Goal: Use online tool/utility: Use online tool/utility

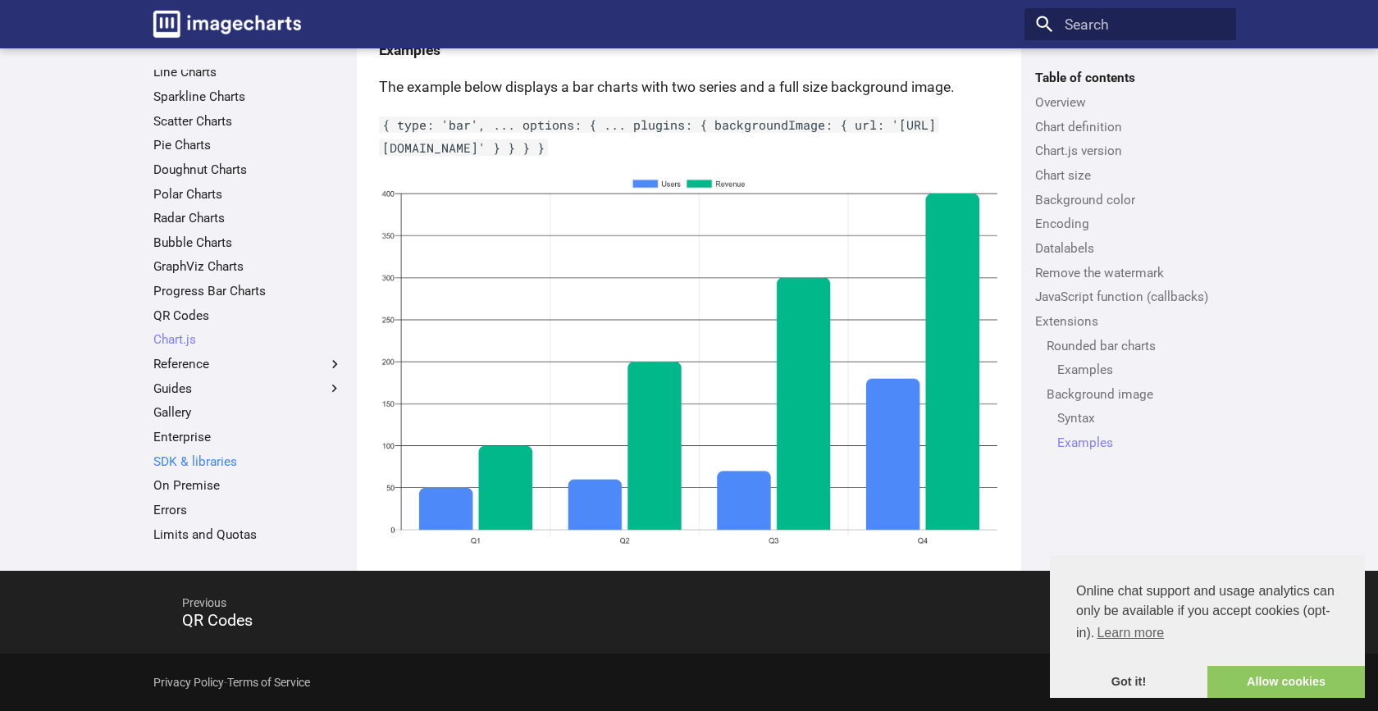
scroll to position [66, 0]
click at [238, 437] on link "Enterprise" at bounding box center [248, 433] width 190 height 16
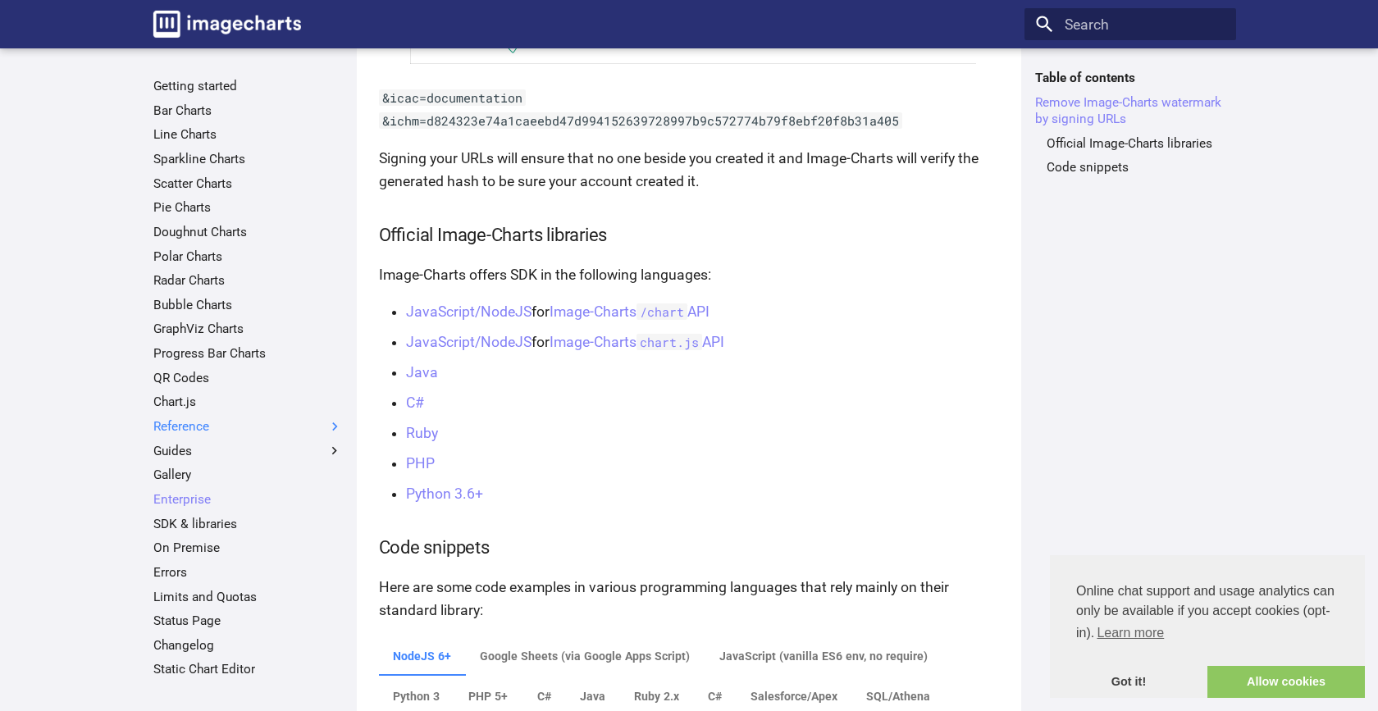
scroll to position [1145, 0]
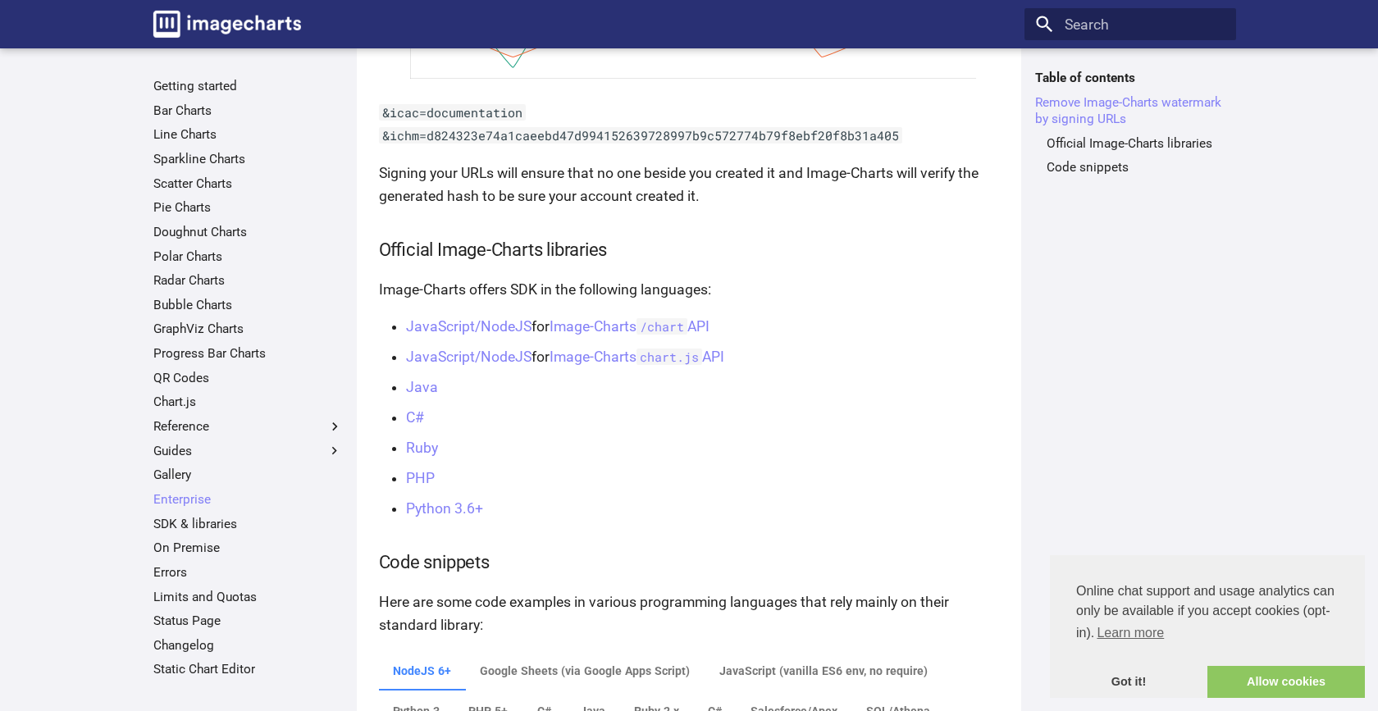
click at [244, 412] on ul "Getting started Bar Charts Line Charts Sparkline Charts Scatter Charts Pie Char…" at bounding box center [247, 378] width 211 height 600
click at [190, 594] on link "Limits and Quotas" at bounding box center [248, 597] width 190 height 16
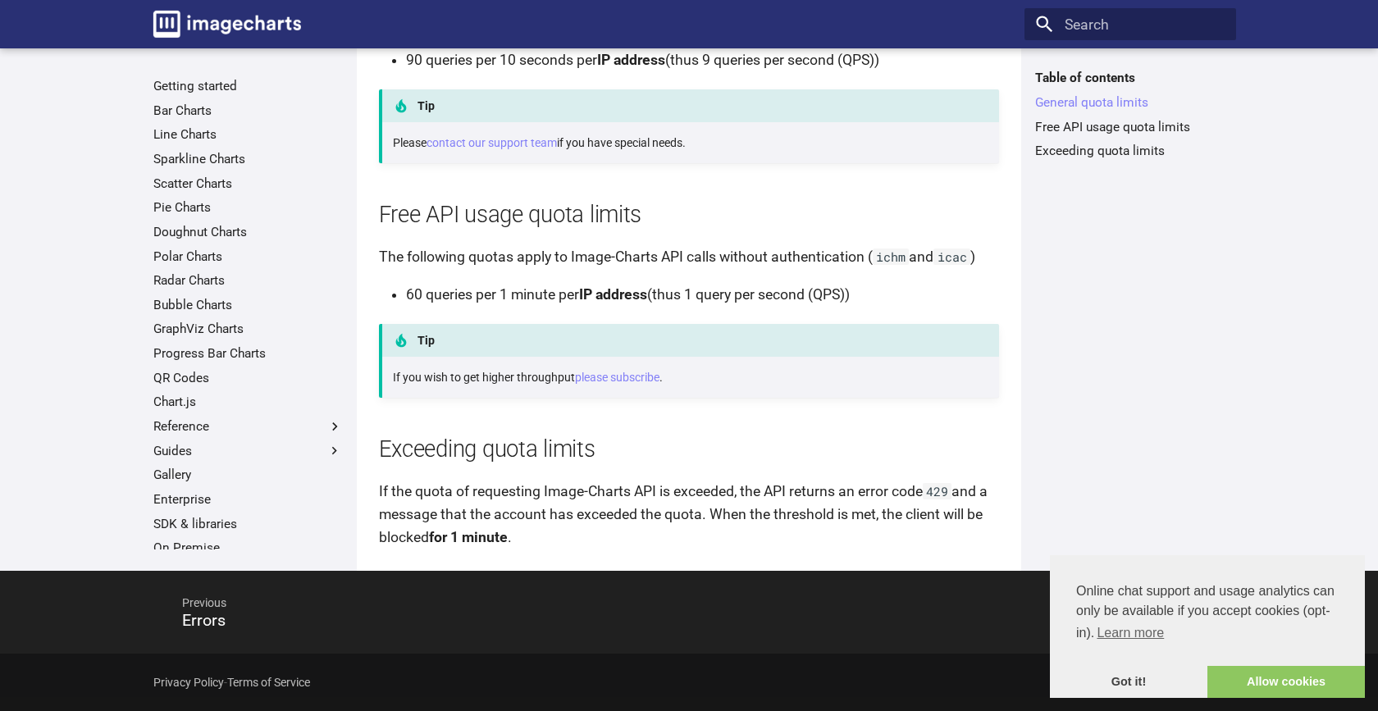
scroll to position [129, 0]
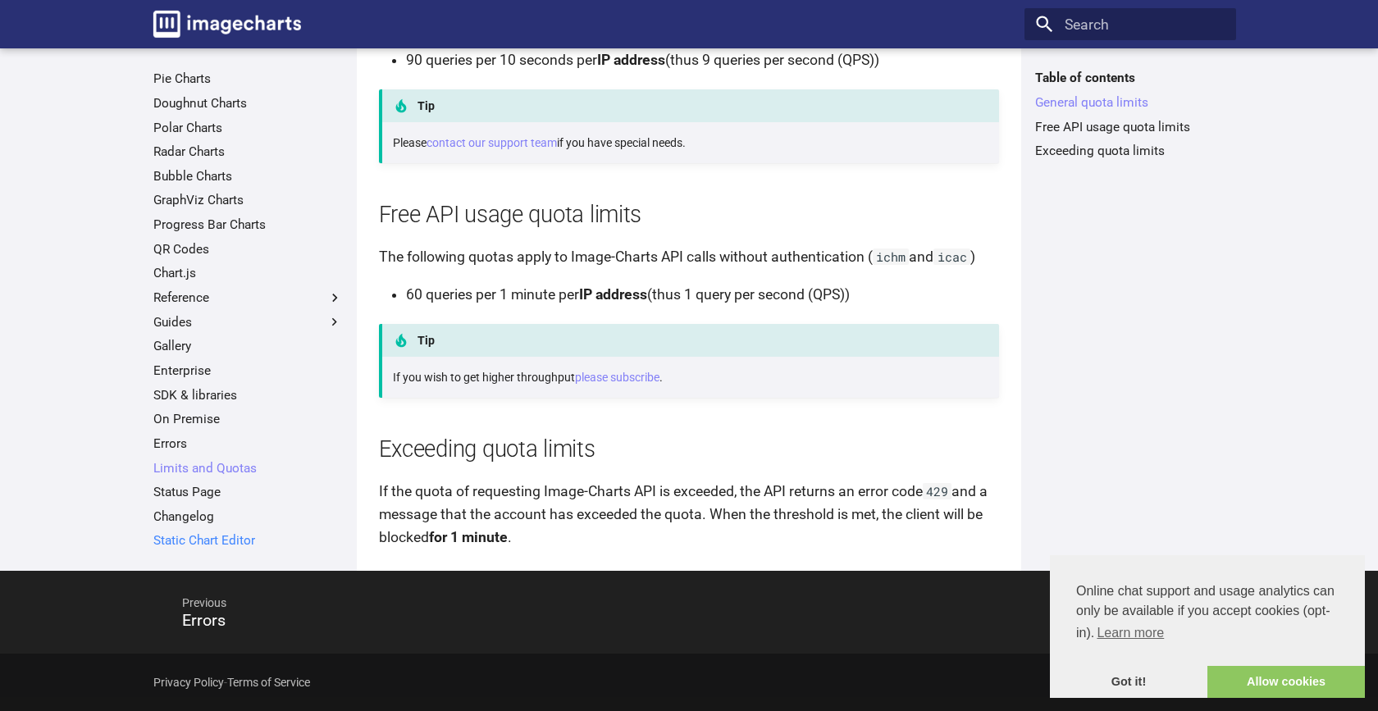
click at [243, 537] on link "Static Chart Editor" at bounding box center [248, 540] width 190 height 16
click at [161, 19] on img "Image-Charts documentation" at bounding box center [227, 24] width 148 height 27
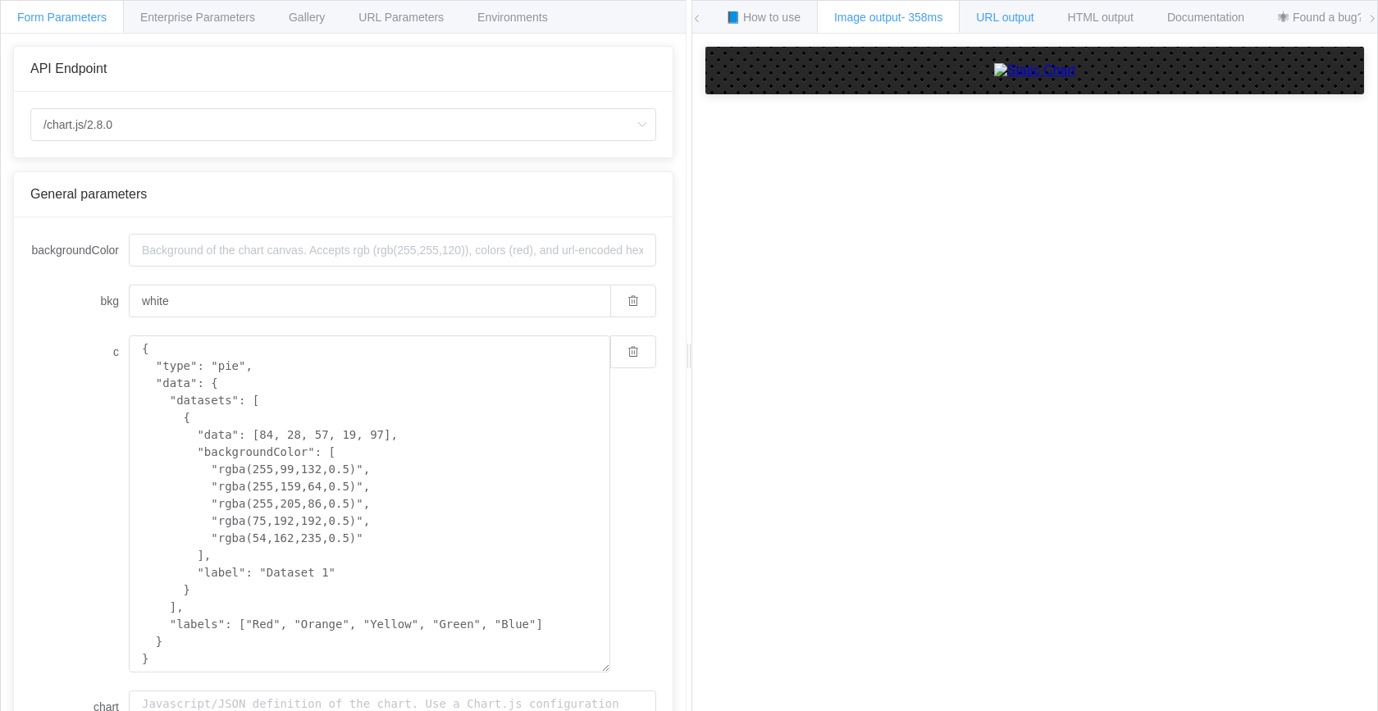
click at [1027, 25] on div "URL output" at bounding box center [1005, 16] width 92 height 33
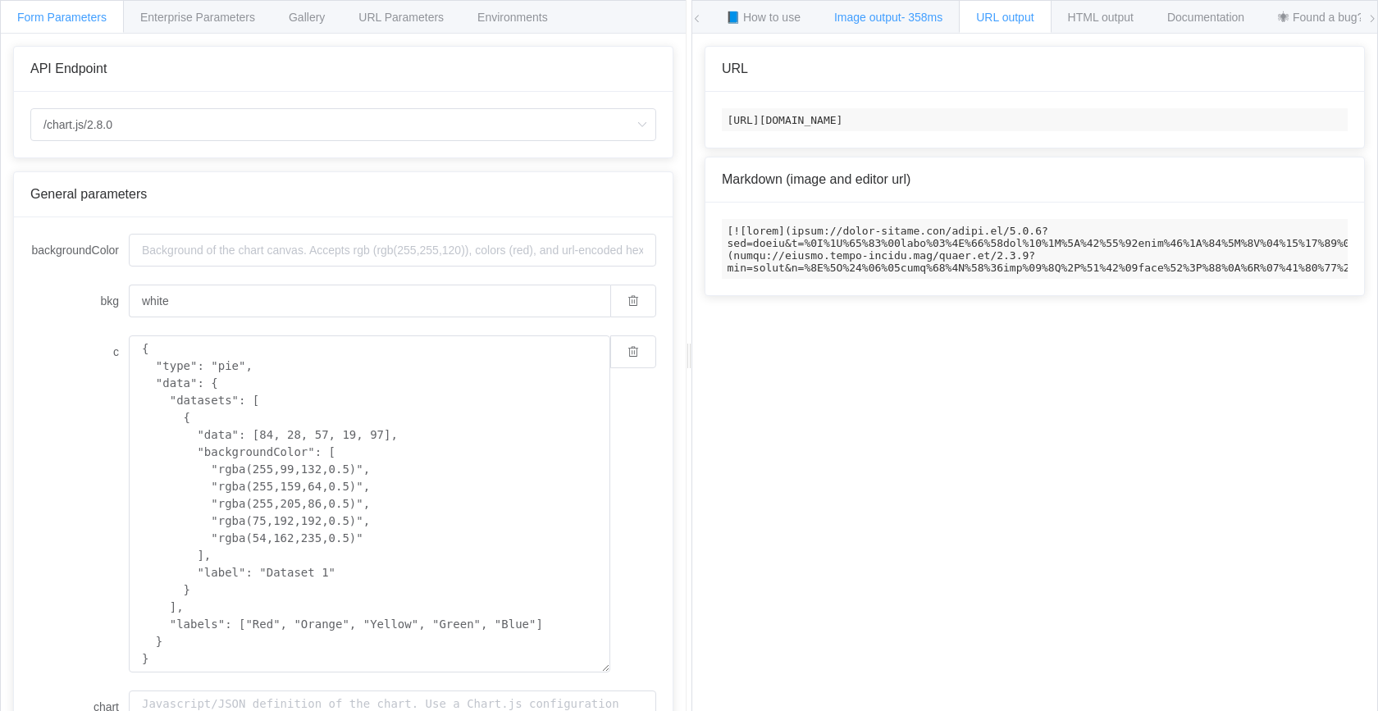
click at [921, 20] on span "- 358ms" at bounding box center [923, 17] width 42 height 13
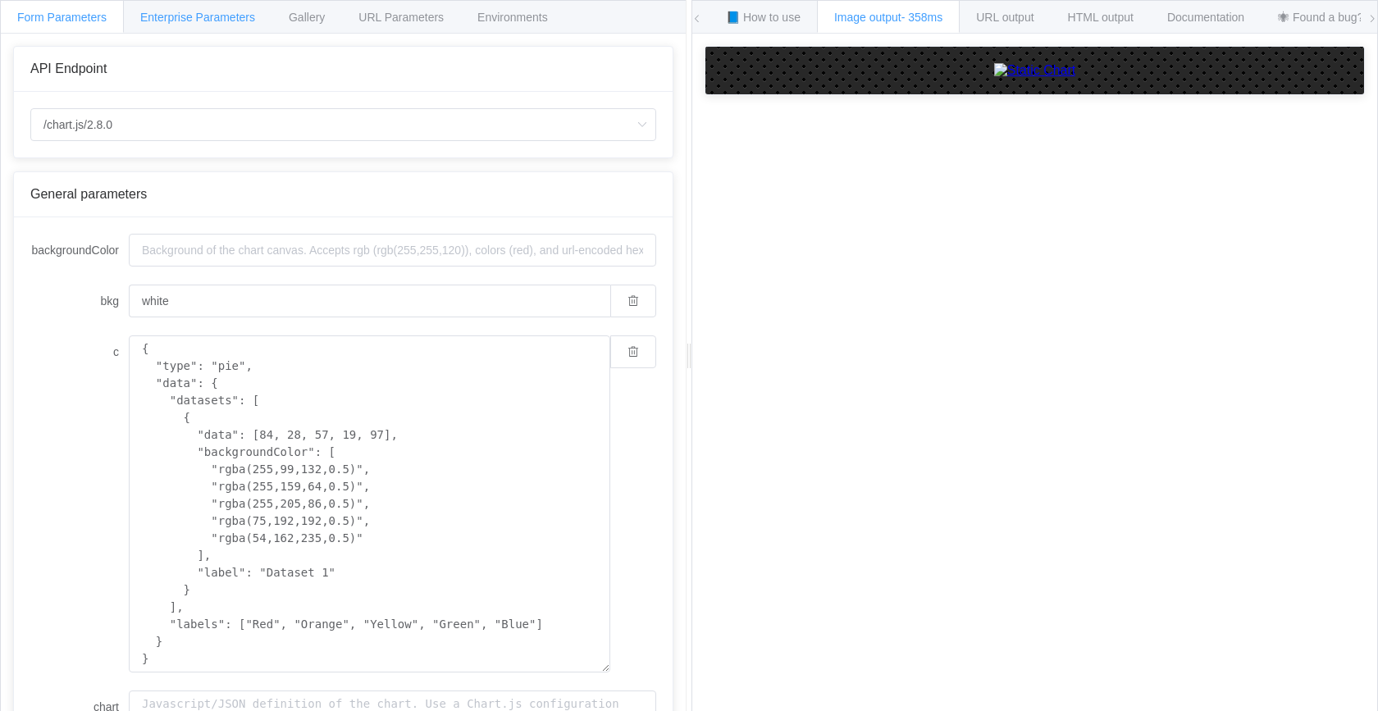
click at [252, 25] on div "Enterprise Parameters" at bounding box center [197, 16] width 149 height 33
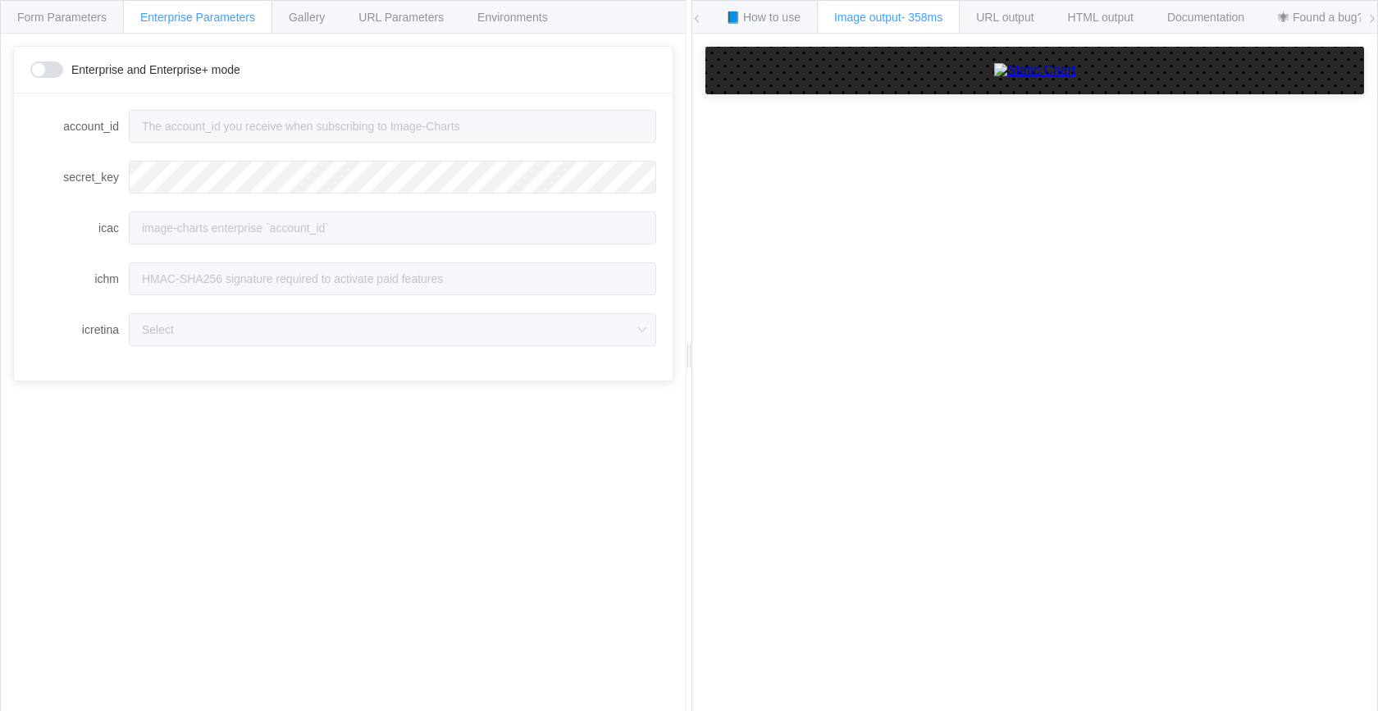
click at [47, 75] on span at bounding box center [46, 70] width 33 height 16
click at [331, 24] on div "Gallery" at bounding box center [307, 16] width 71 height 33
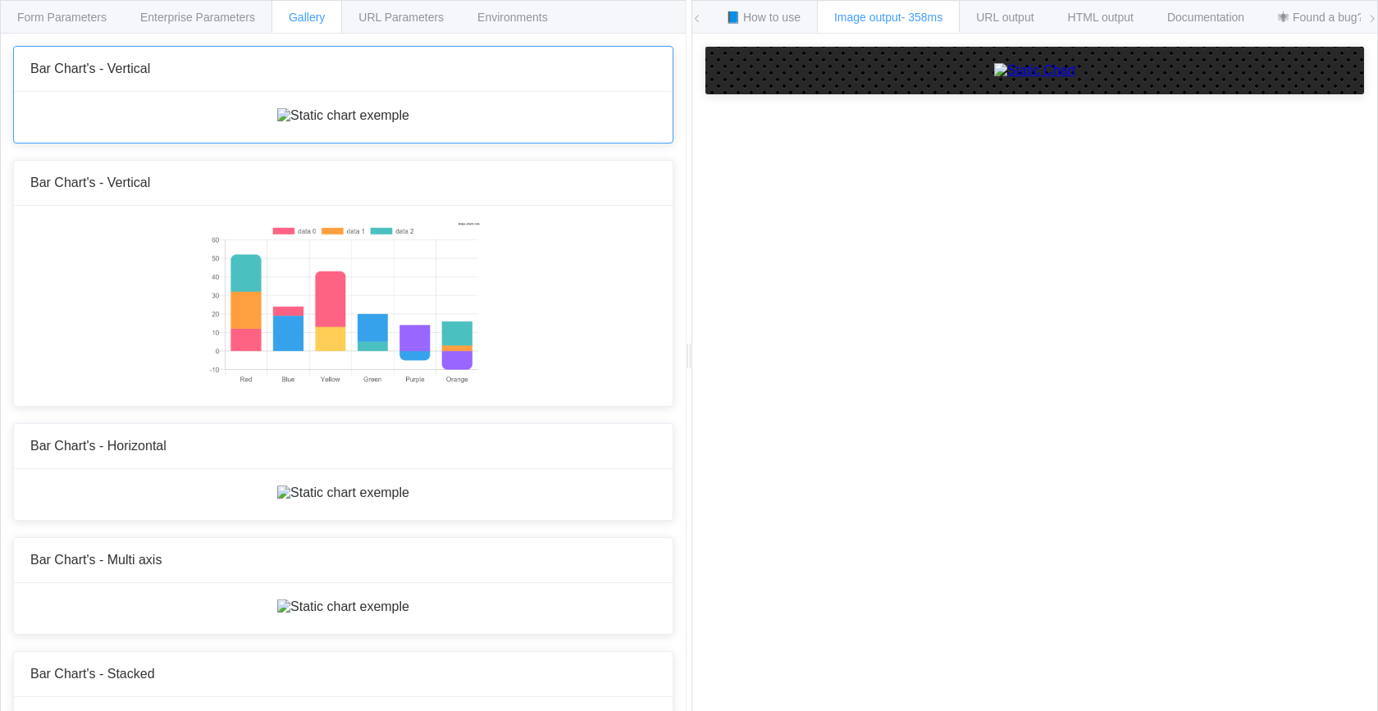
click at [374, 123] on img at bounding box center [343, 115] width 132 height 15
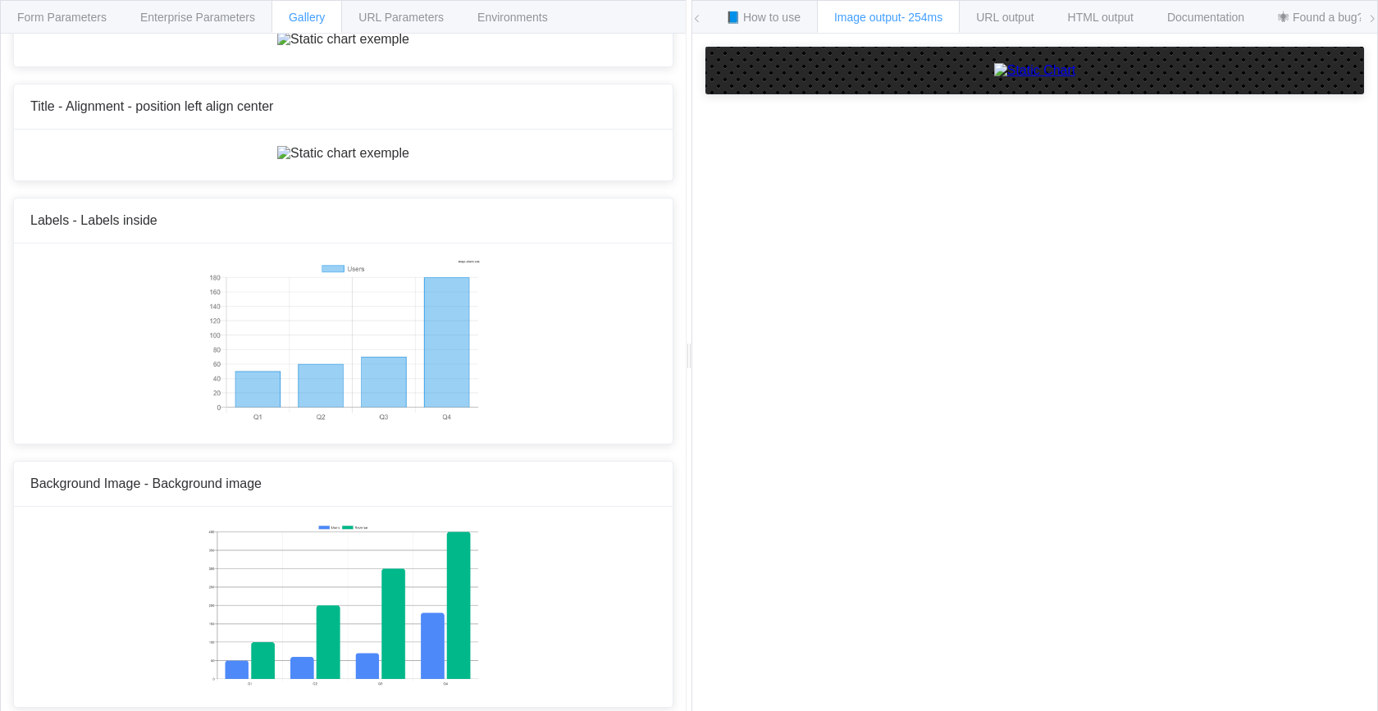
scroll to position [12002, 0]
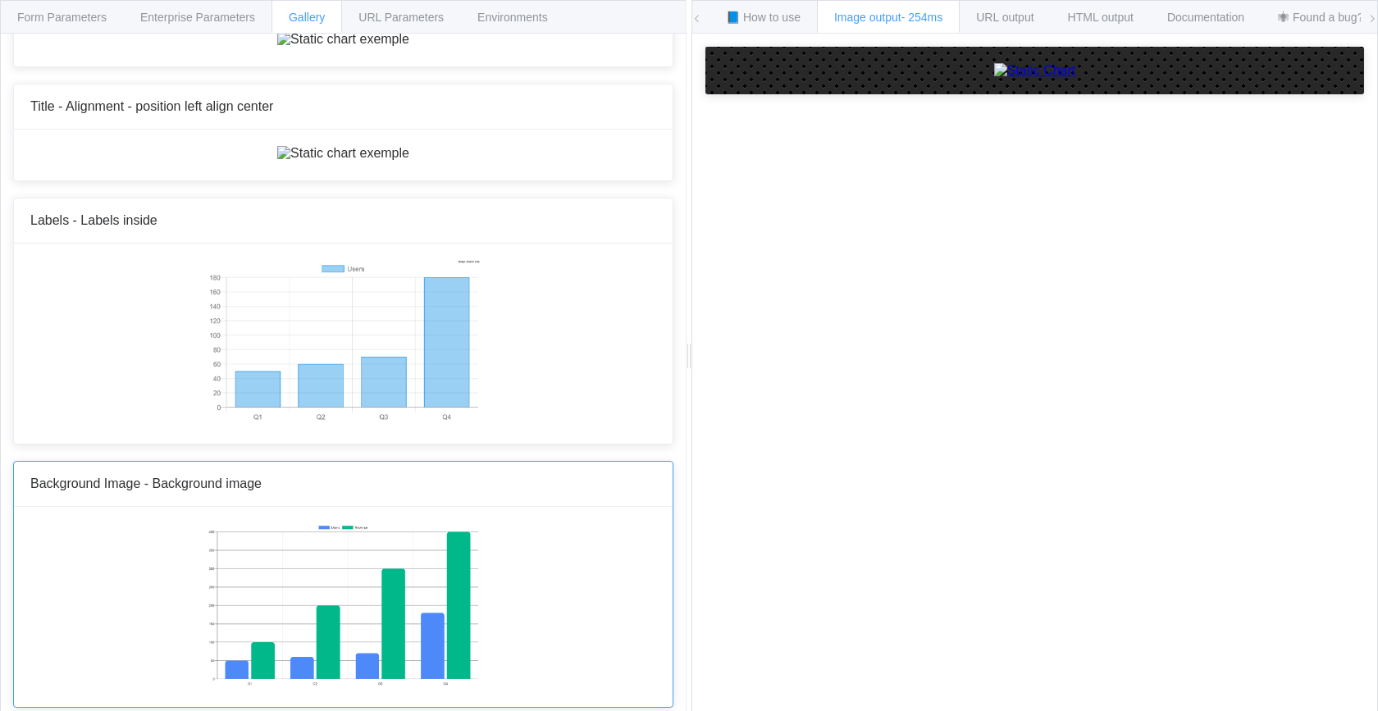
click at [378, 582] on img at bounding box center [344, 605] width 272 height 164
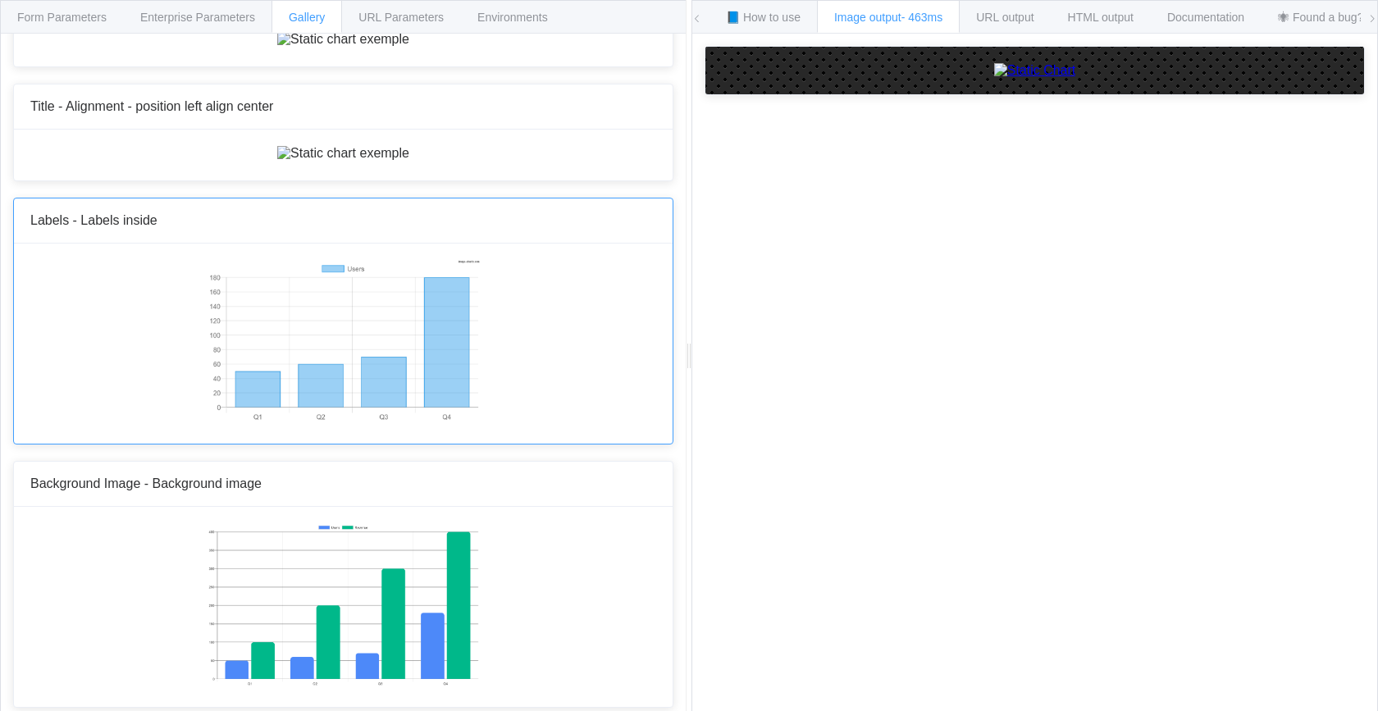
click at [360, 384] on img at bounding box center [343, 342] width 273 height 164
click at [409, 161] on img at bounding box center [343, 153] width 132 height 15
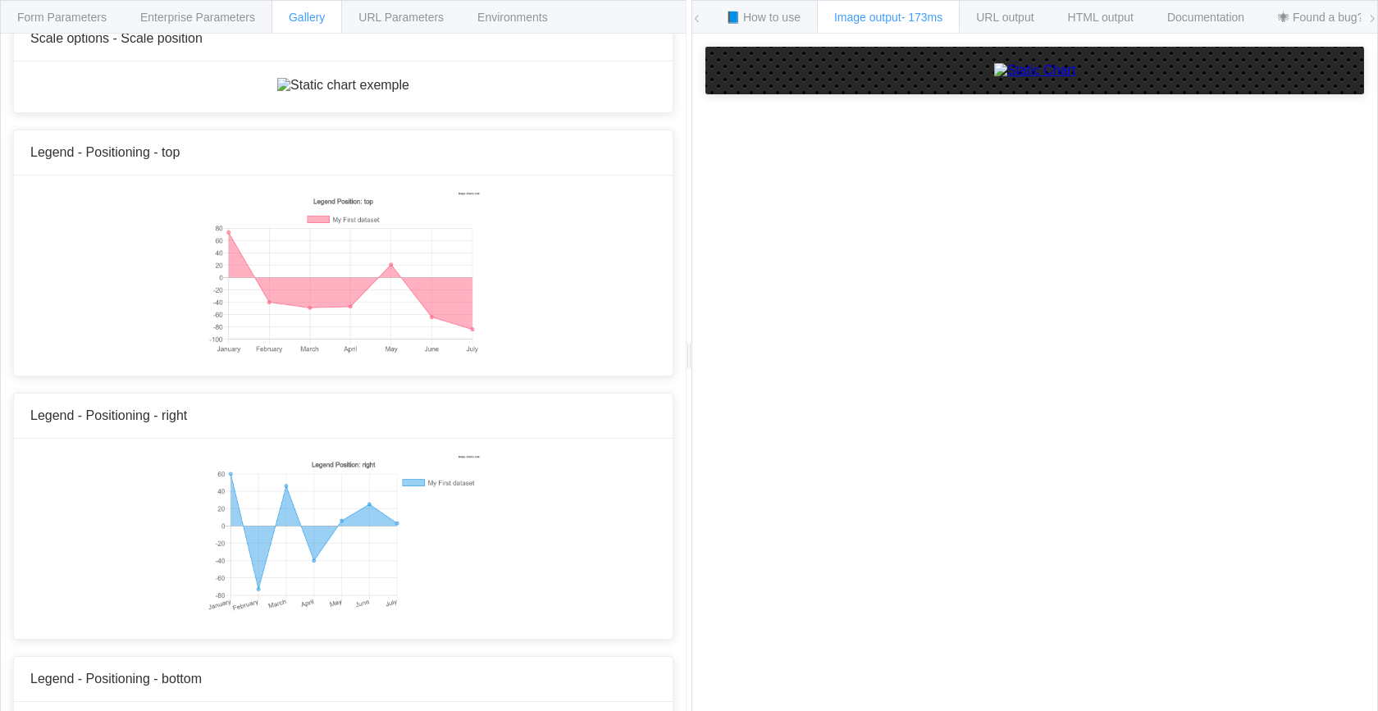
scroll to position [7213, 0]
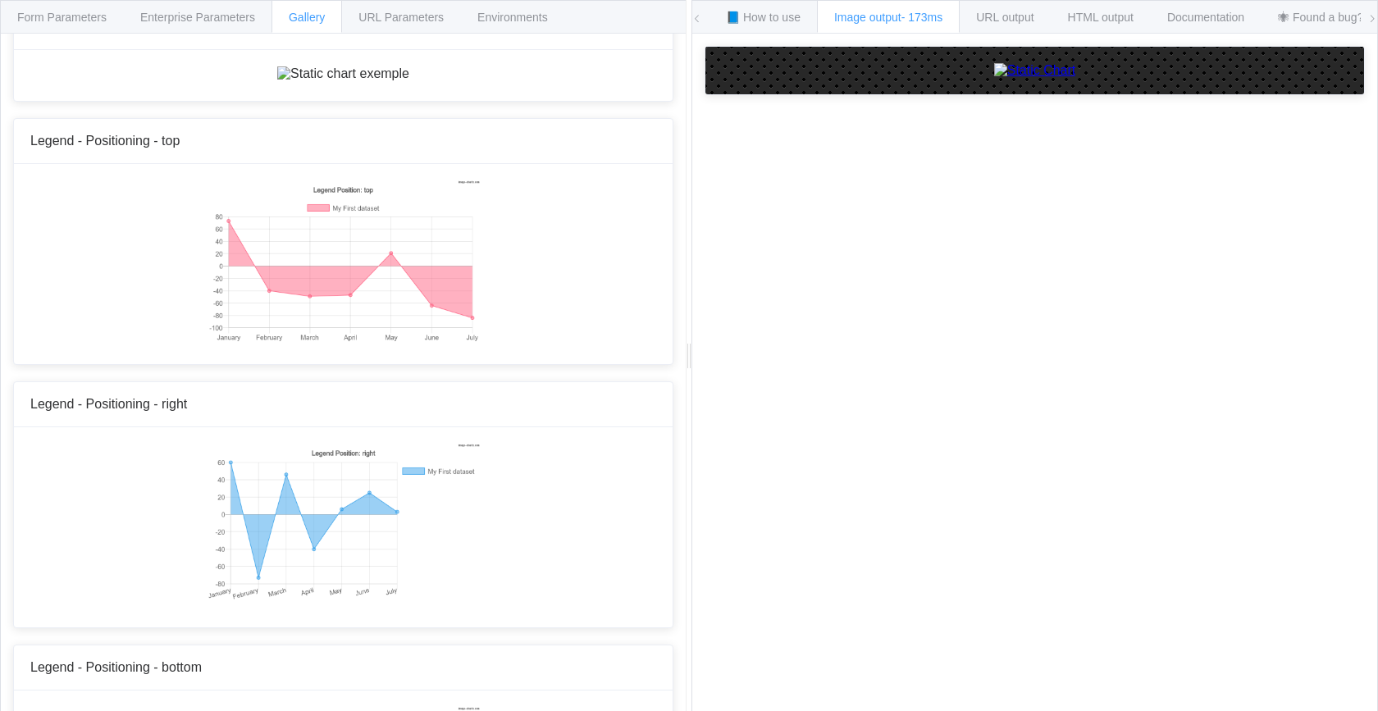
click at [883, 11] on span "Image output - 198ms" at bounding box center [888, 17] width 108 height 13
click at [91, 21] on span "Form Parameters" at bounding box center [61, 17] width 89 height 13
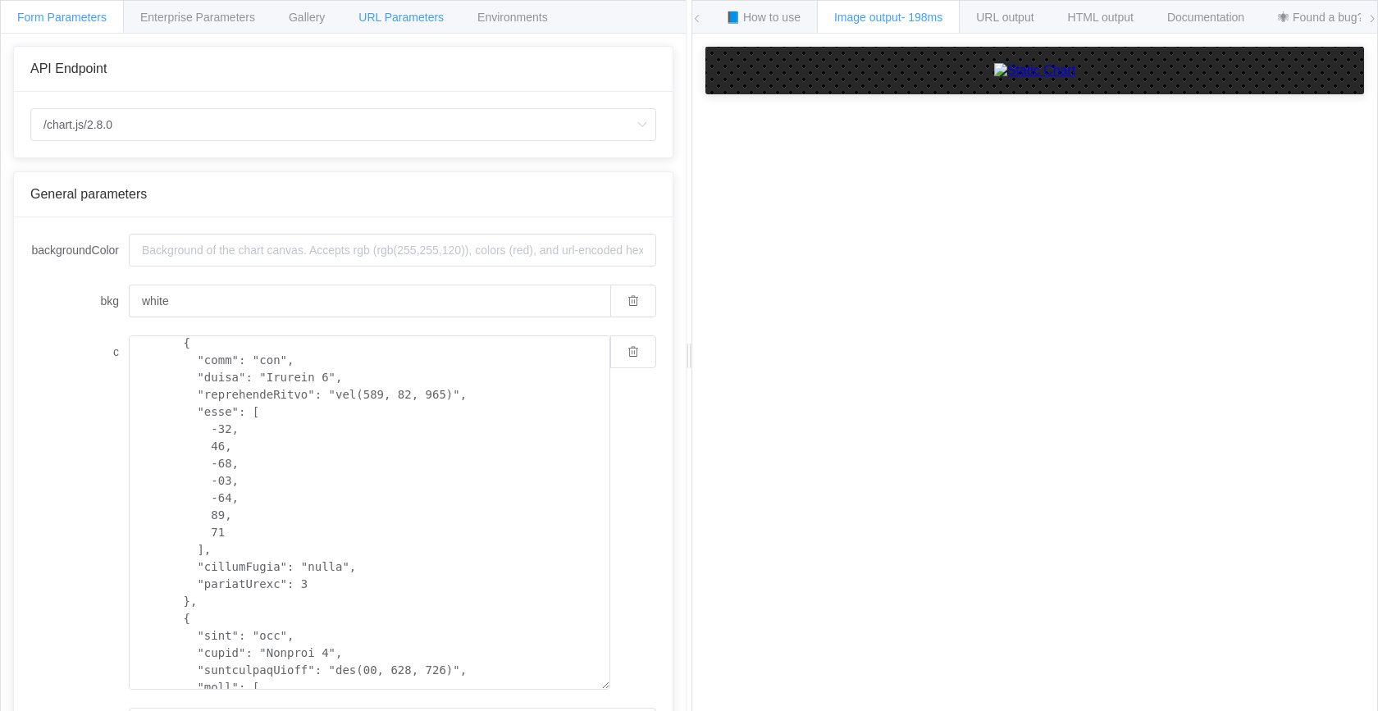
click at [377, 18] on span "URL Parameters" at bounding box center [401, 17] width 85 height 13
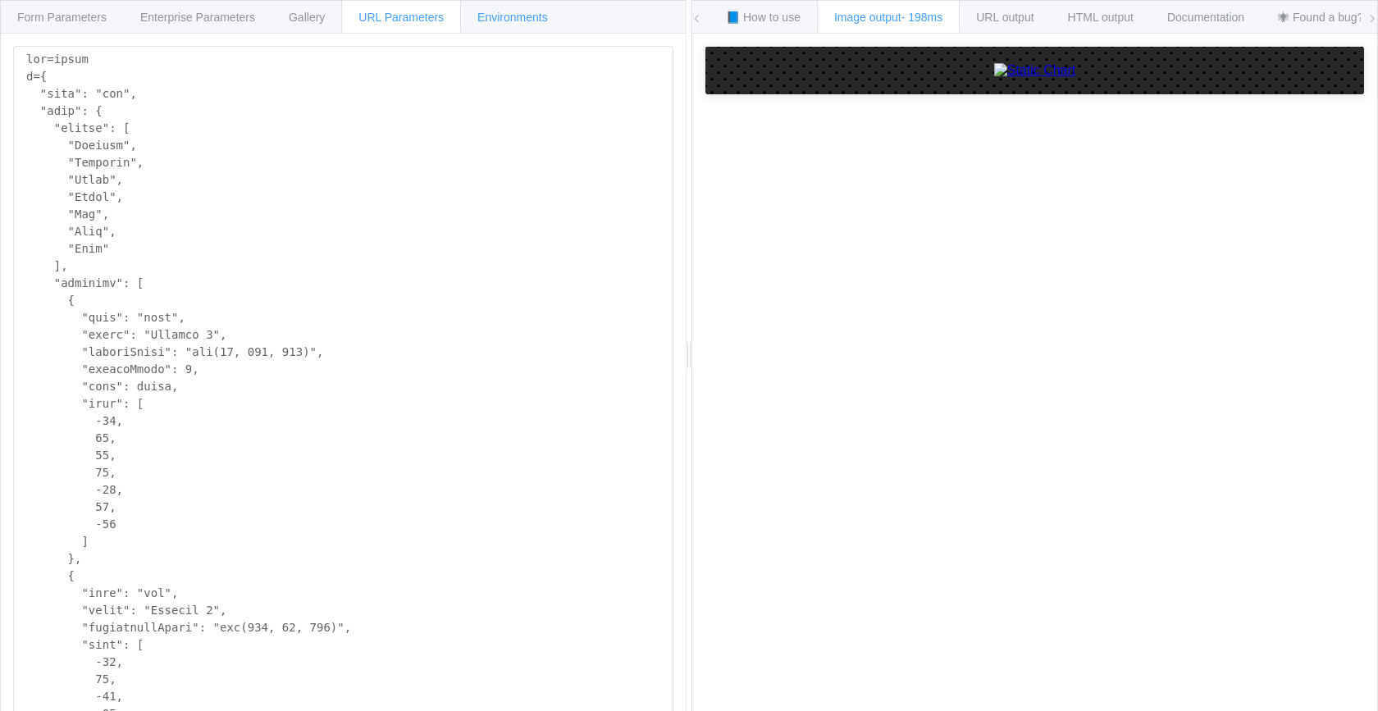
click at [503, 11] on span "Environments" at bounding box center [513, 17] width 71 height 13
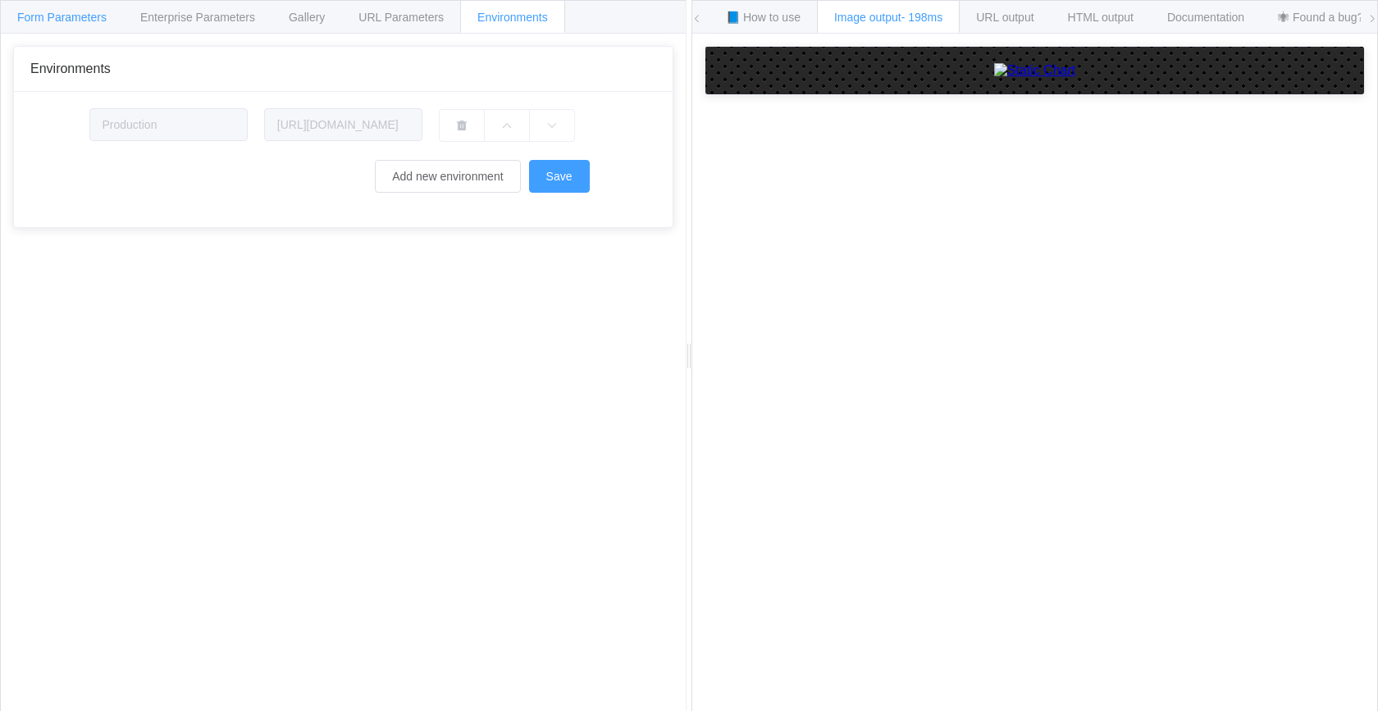
click at [53, 16] on span "Form Parameters" at bounding box center [61, 17] width 89 height 13
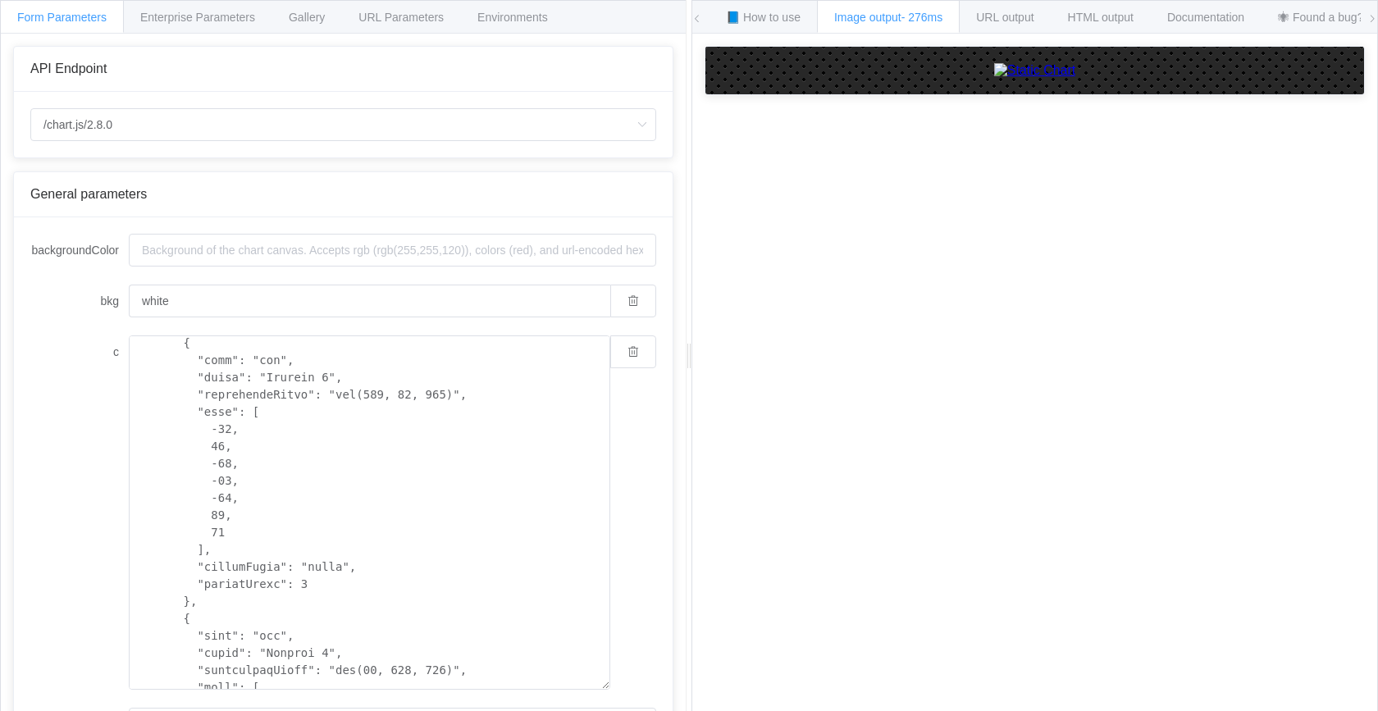
type textarea "{ "type": "line", "data": { "labels": [ "January", "February", "March", "April"…"
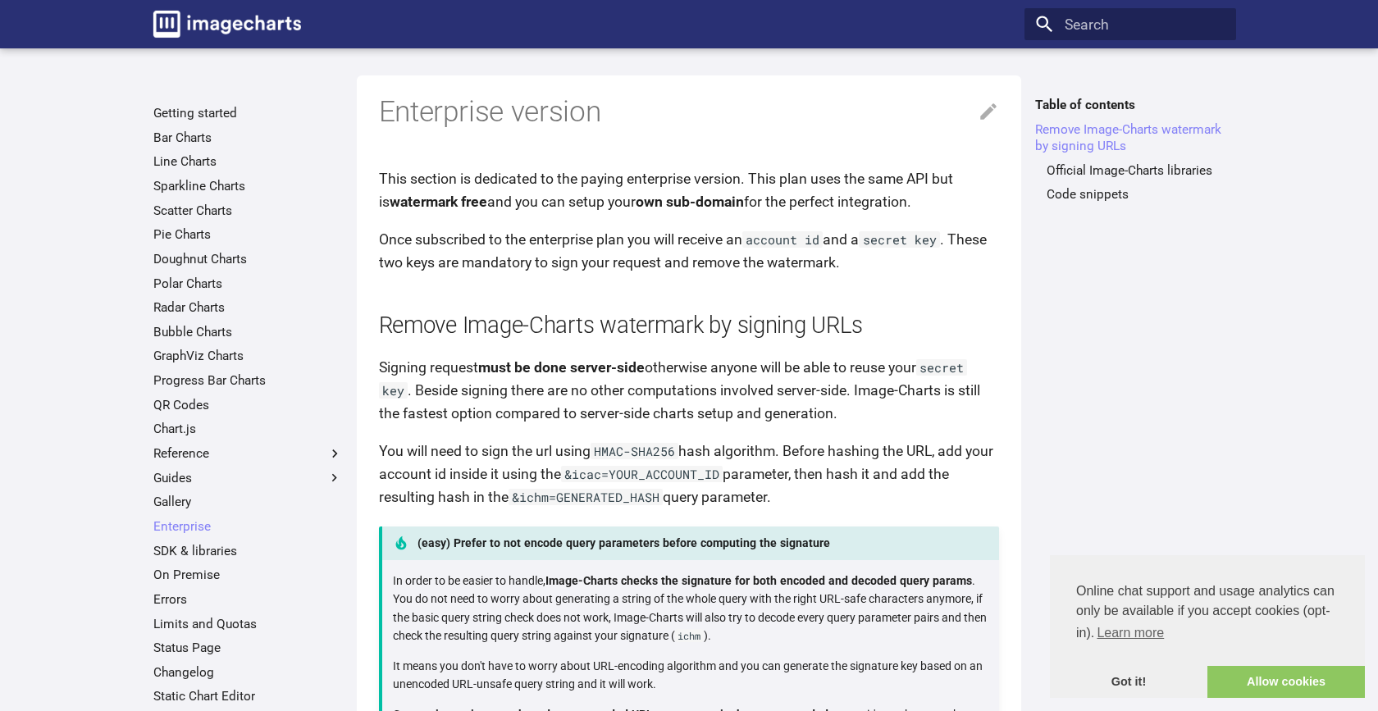
scroll to position [1145, 0]
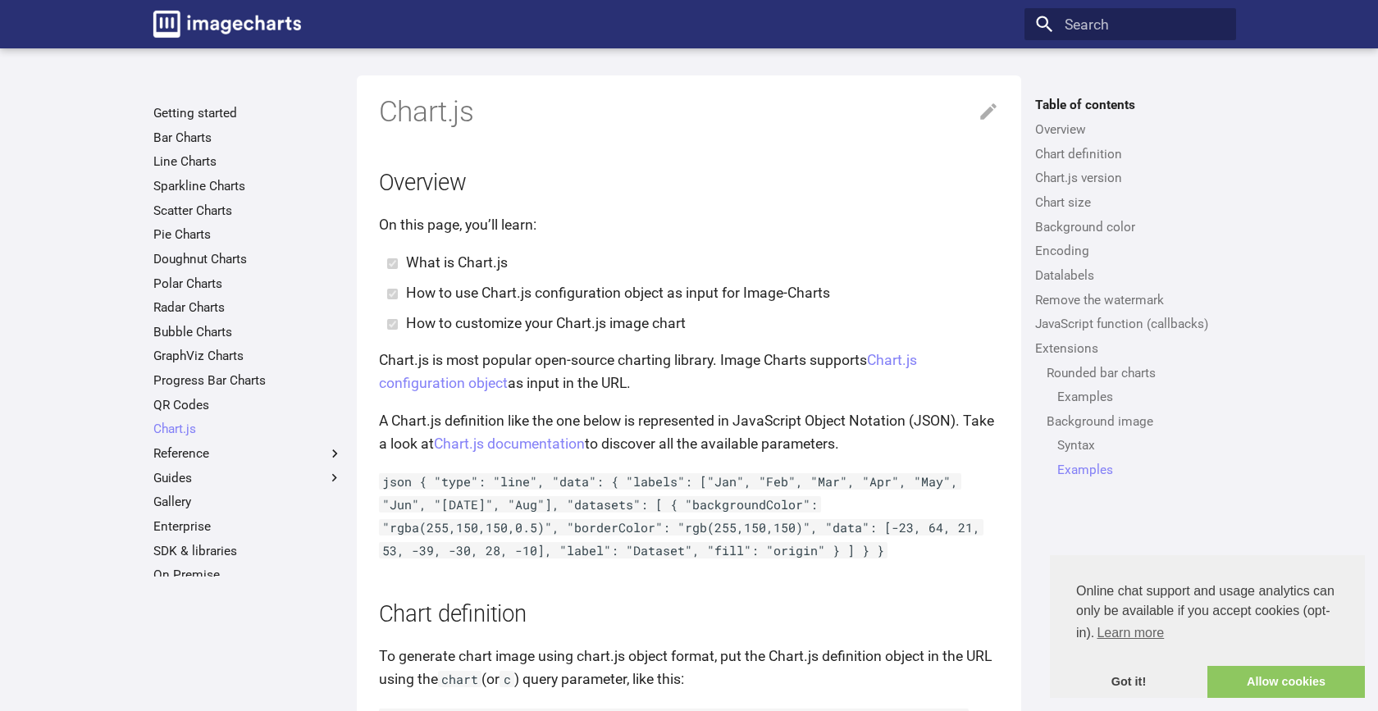
scroll to position [9327, 0]
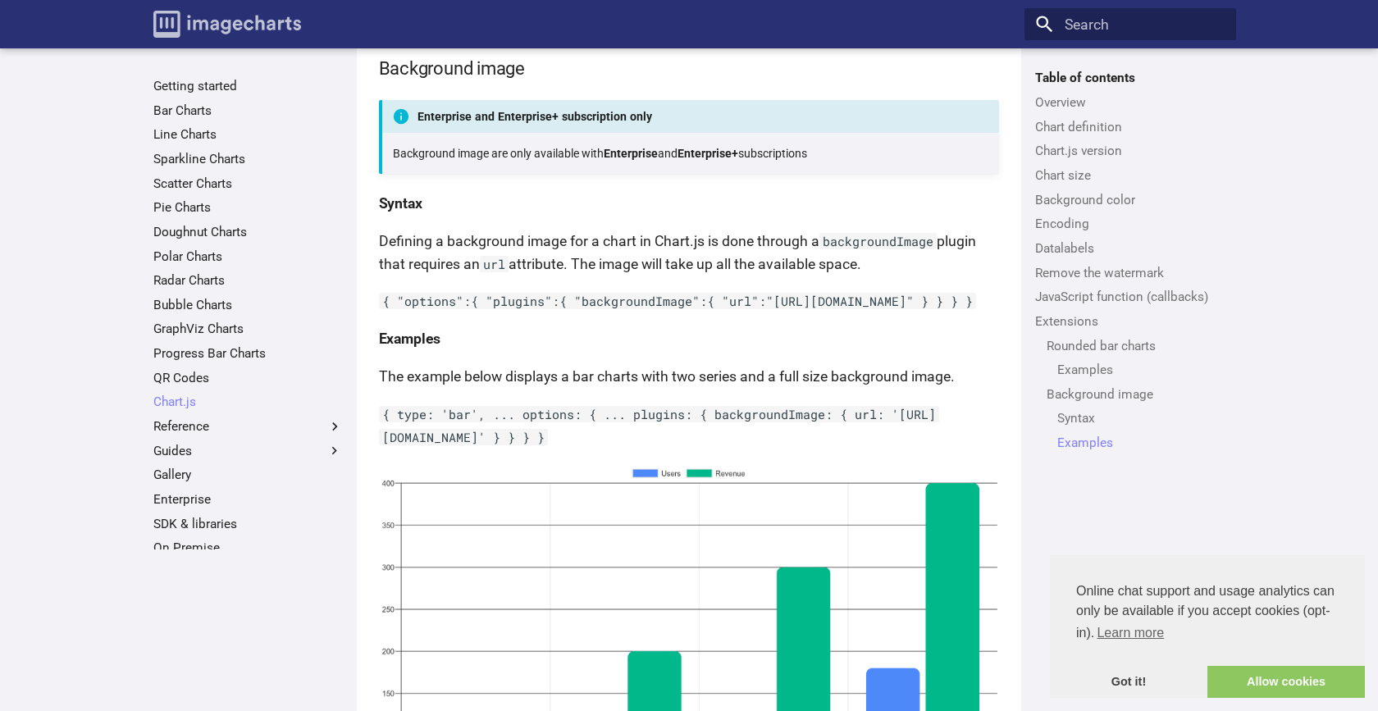
click at [194, 21] on img "Image-Charts documentation" at bounding box center [227, 24] width 148 height 27
